Goal: Navigation & Orientation: Find specific page/section

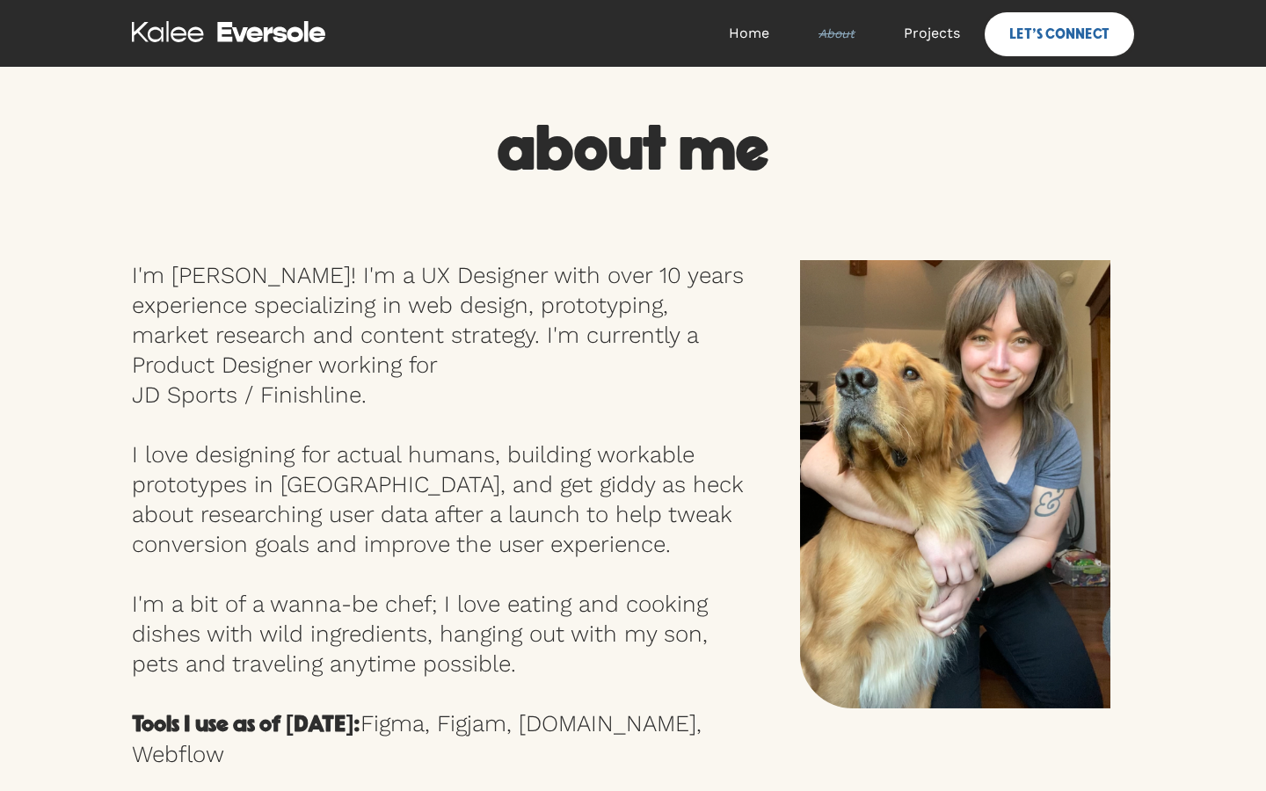
scroll to position [1399, 0]
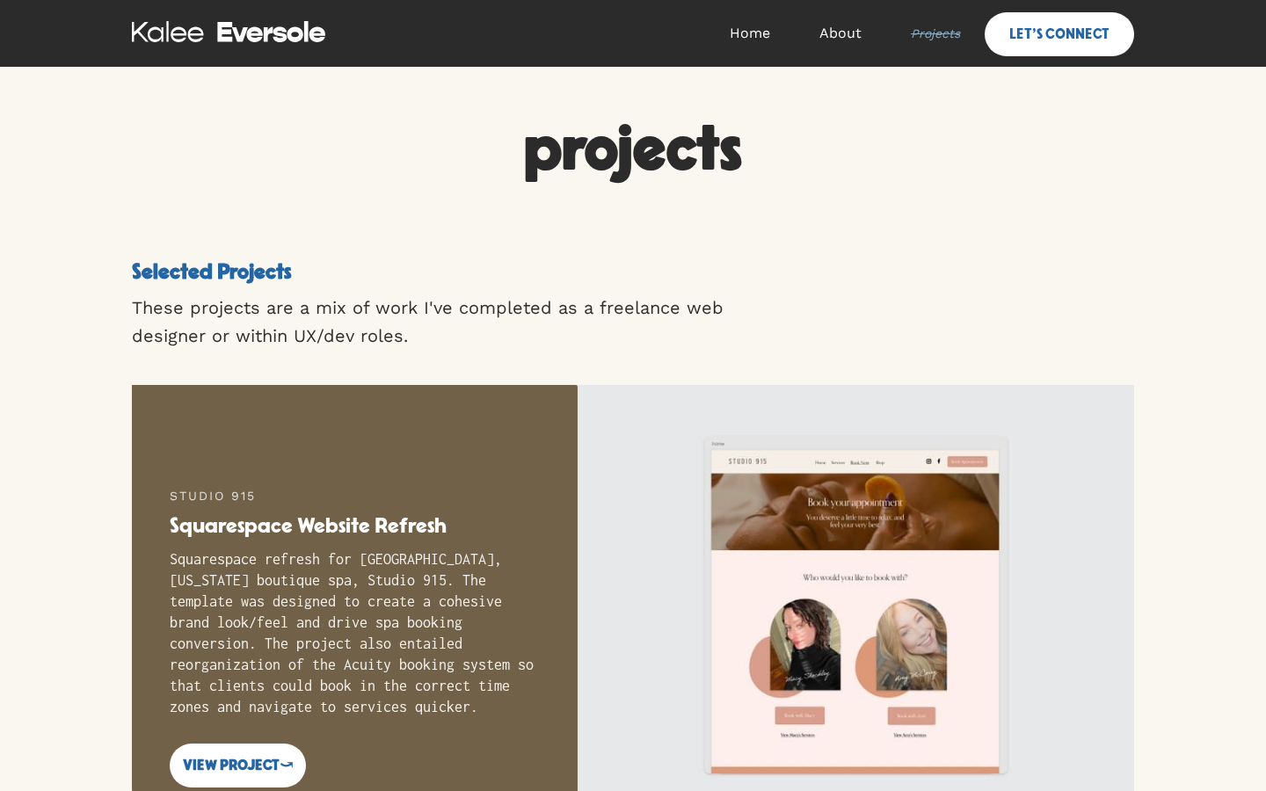
scroll to position [2865, 0]
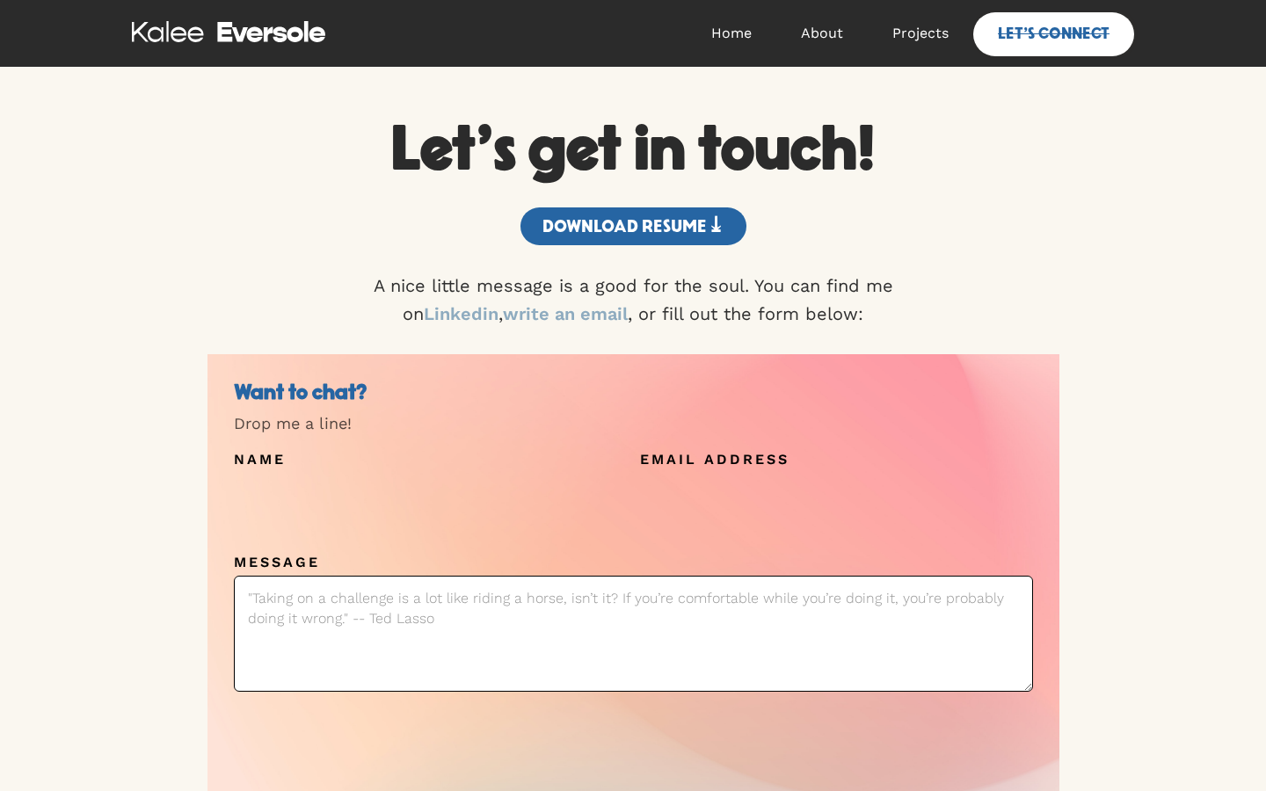
scroll to position [378, 0]
